Goal: Check status: Check status

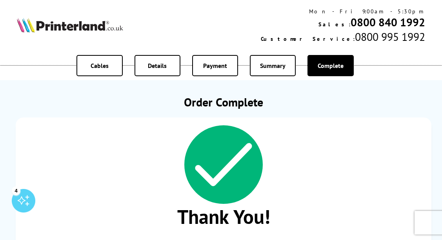
click at [56, 25] on img at bounding box center [70, 25] width 106 height 15
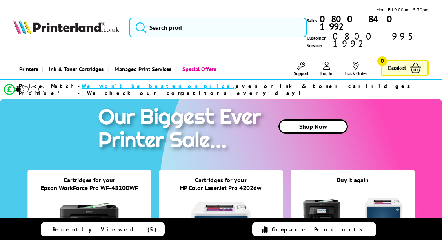
click at [323, 62] on icon at bounding box center [326, 66] width 7 height 8
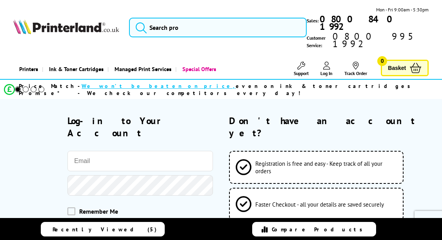
type input "[EMAIL_ADDRESS][DOMAIN_NAME]"
click at [158, 223] on button "Log-in to your account" at bounding box center [139, 237] width 145 height 29
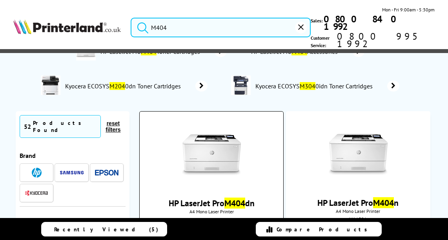
scroll to position [28, 0]
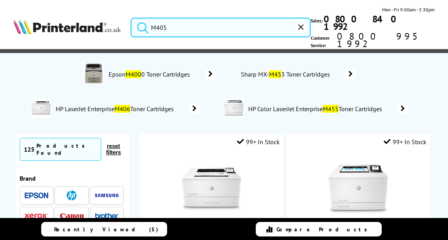
type input "M405"
